Goal: Task Accomplishment & Management: Manage account settings

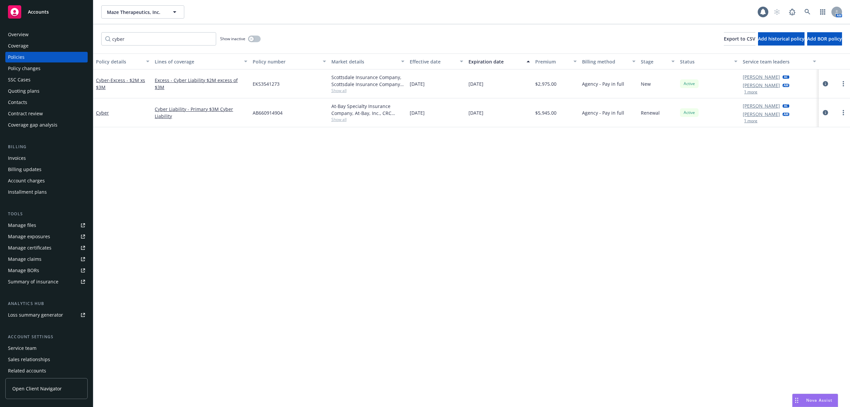
click at [33, 89] on div "Quoting plans" at bounding box center [24, 91] width 32 height 11
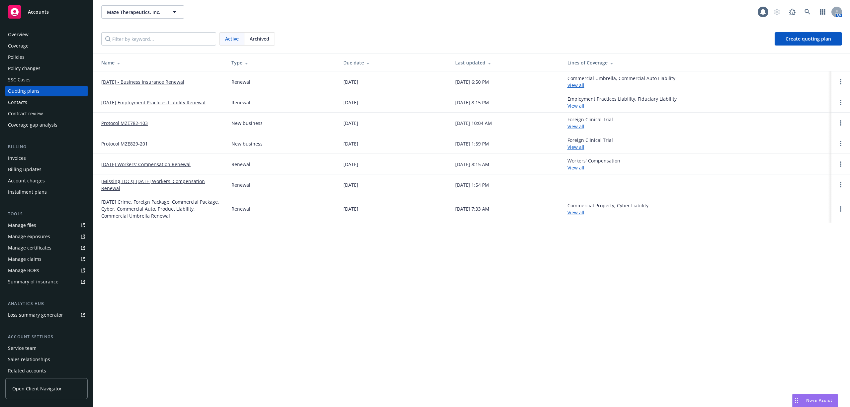
click at [141, 82] on link "[DATE] - Business Insurance Renewal" at bounding box center [142, 81] width 83 height 7
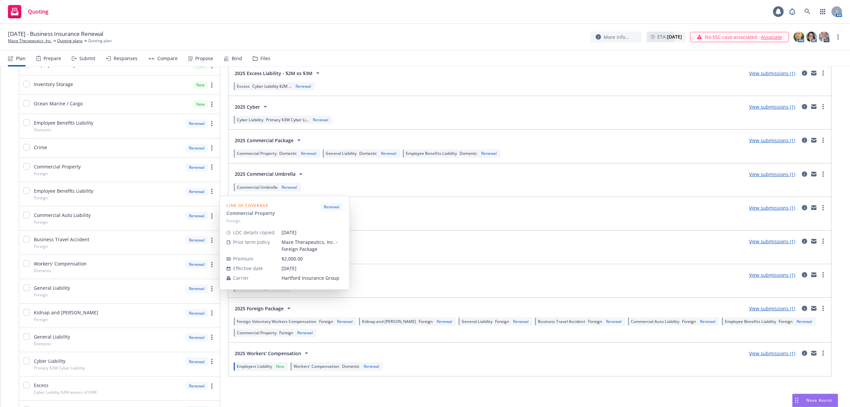
scroll to position [88, 0]
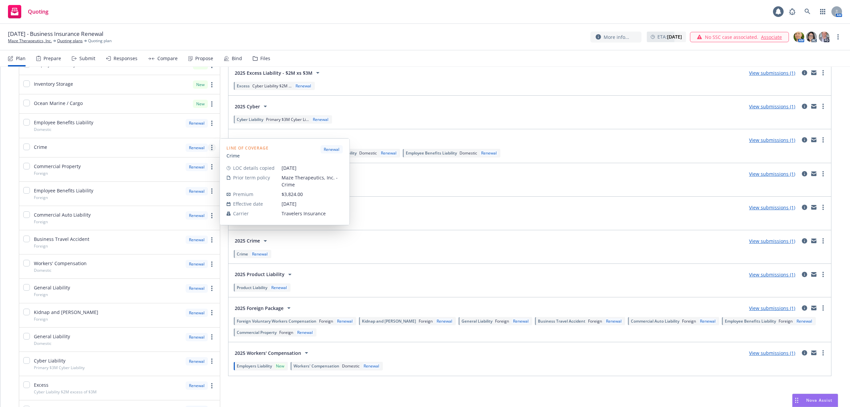
click at [209, 146] on link "more" at bounding box center [212, 147] width 8 height 8
click at [160, 188] on span "Edit prior term coverage details" at bounding box center [156, 191] width 86 height 6
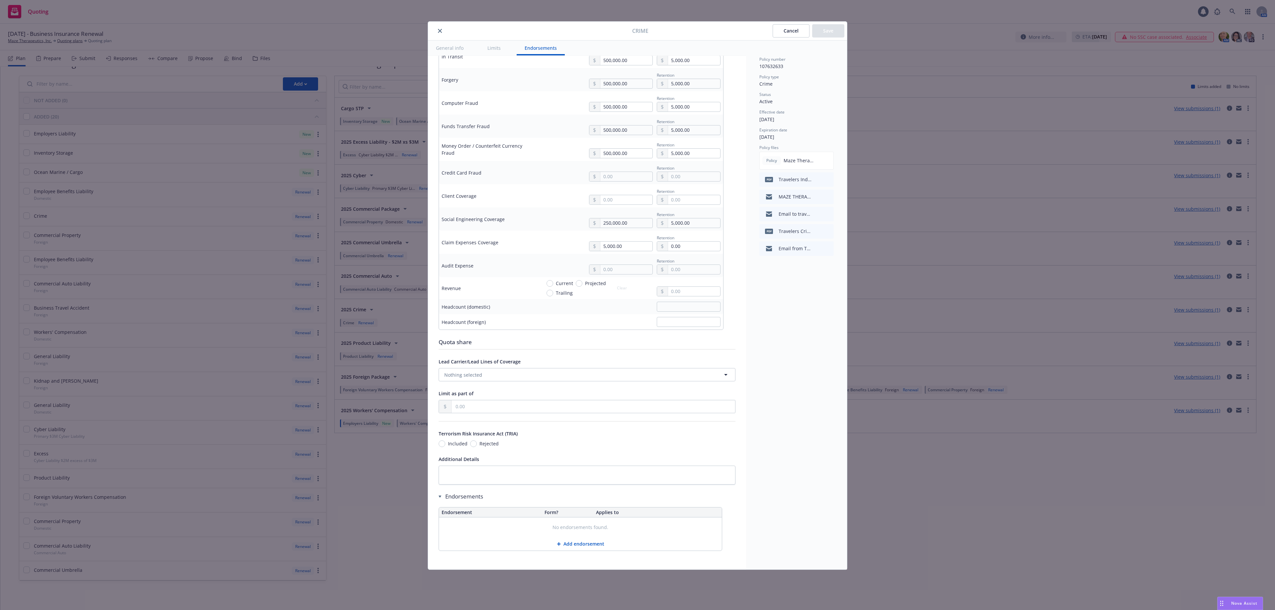
scroll to position [323, 0]
click at [780, 31] on button "Cancel" at bounding box center [791, 30] width 37 height 13
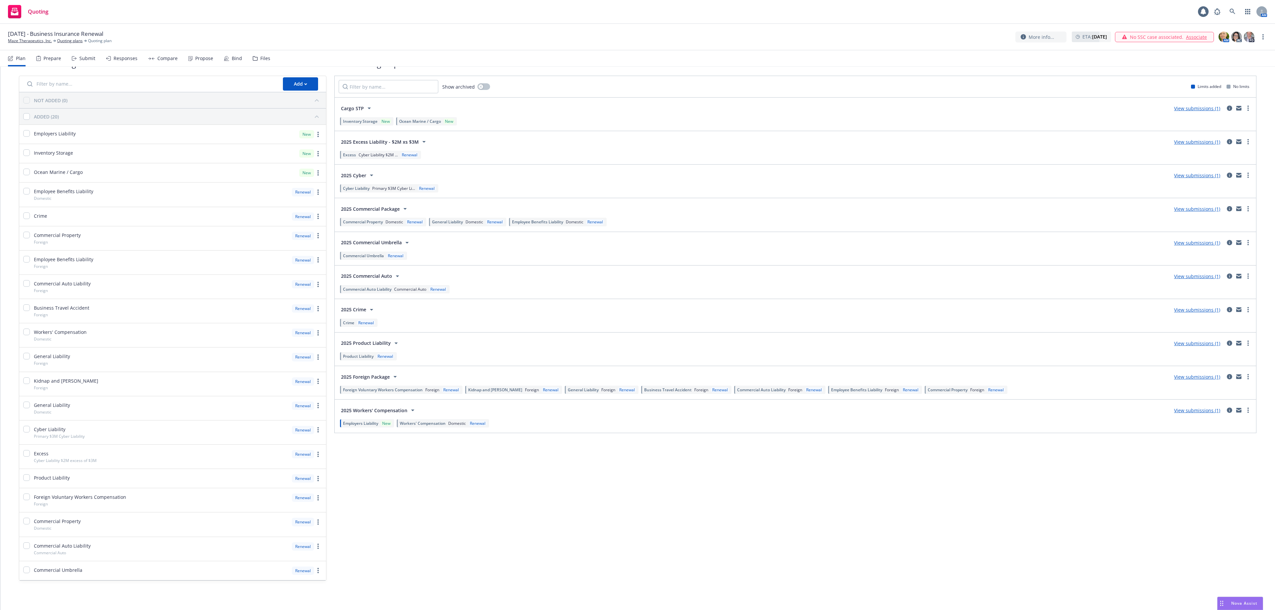
click at [347, 320] on span "Crime" at bounding box center [348, 323] width 11 height 6
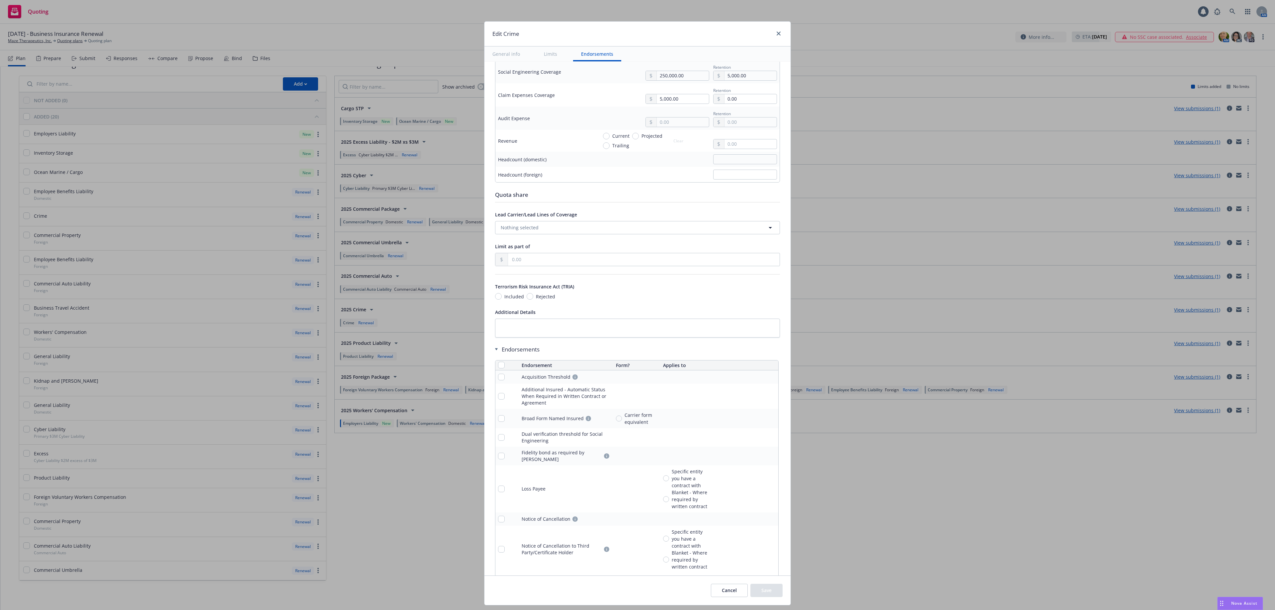
scroll to position [500, 0]
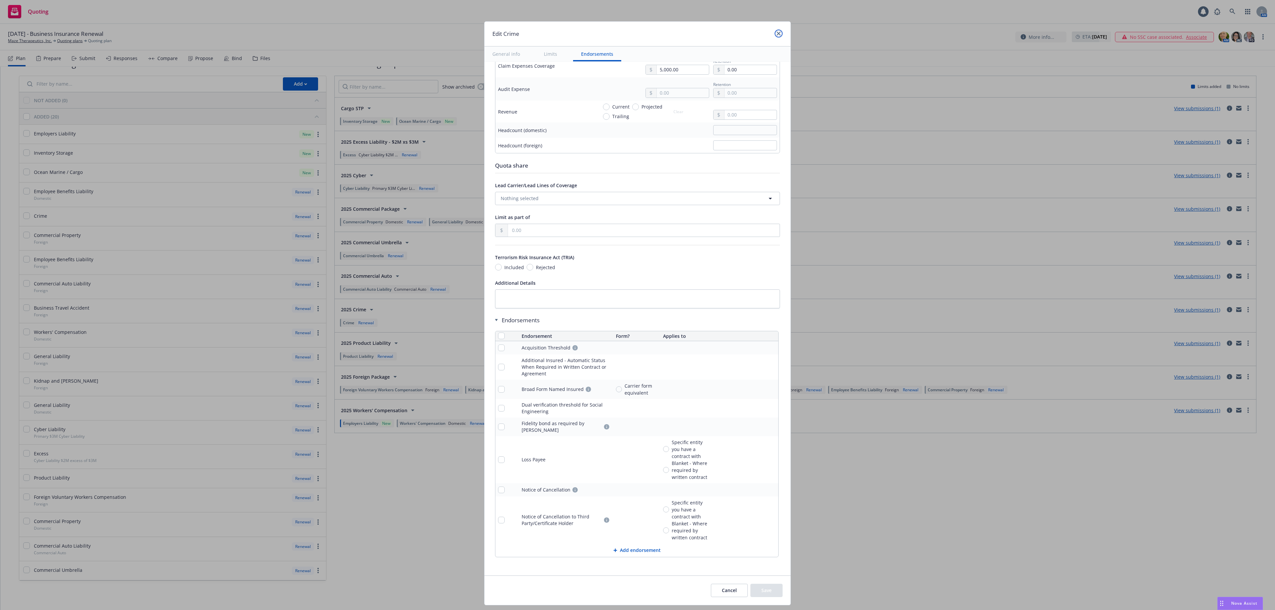
drag, startPoint x: 778, startPoint y: 33, endPoint x: 697, endPoint y: 33, distance: 81.0
click at [778, 33] on icon "close" at bounding box center [779, 34] width 4 height 4
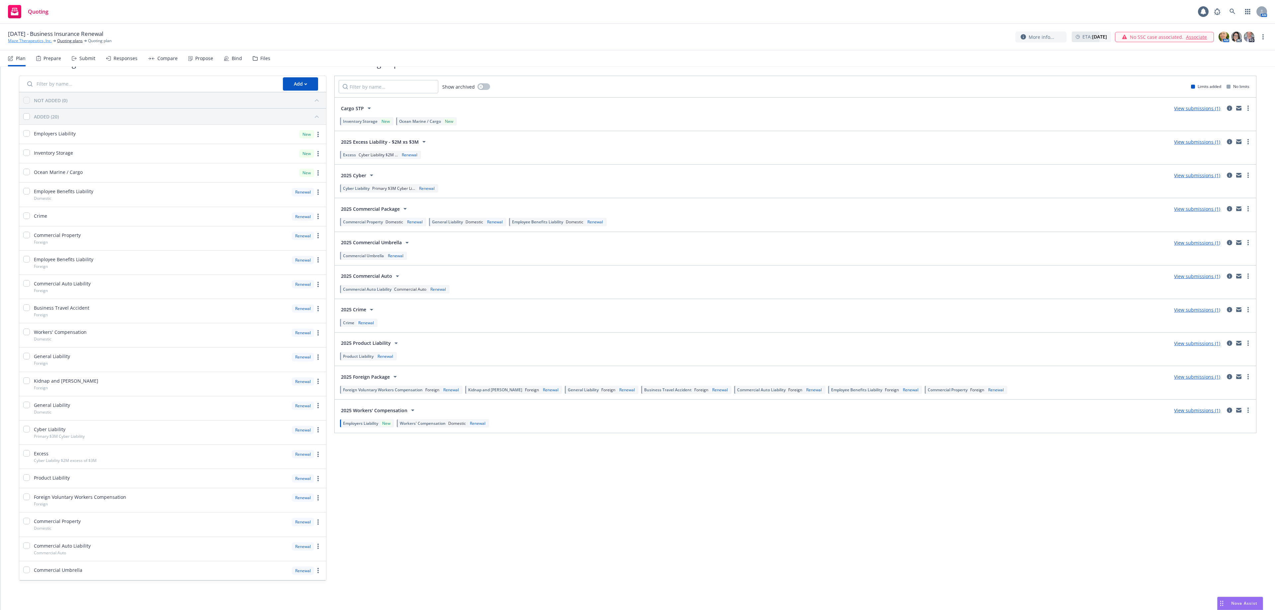
click at [42, 40] on link "Maze Therapeutics, Inc." at bounding box center [30, 41] width 44 height 6
